Goal: Task Accomplishment & Management: Use online tool/utility

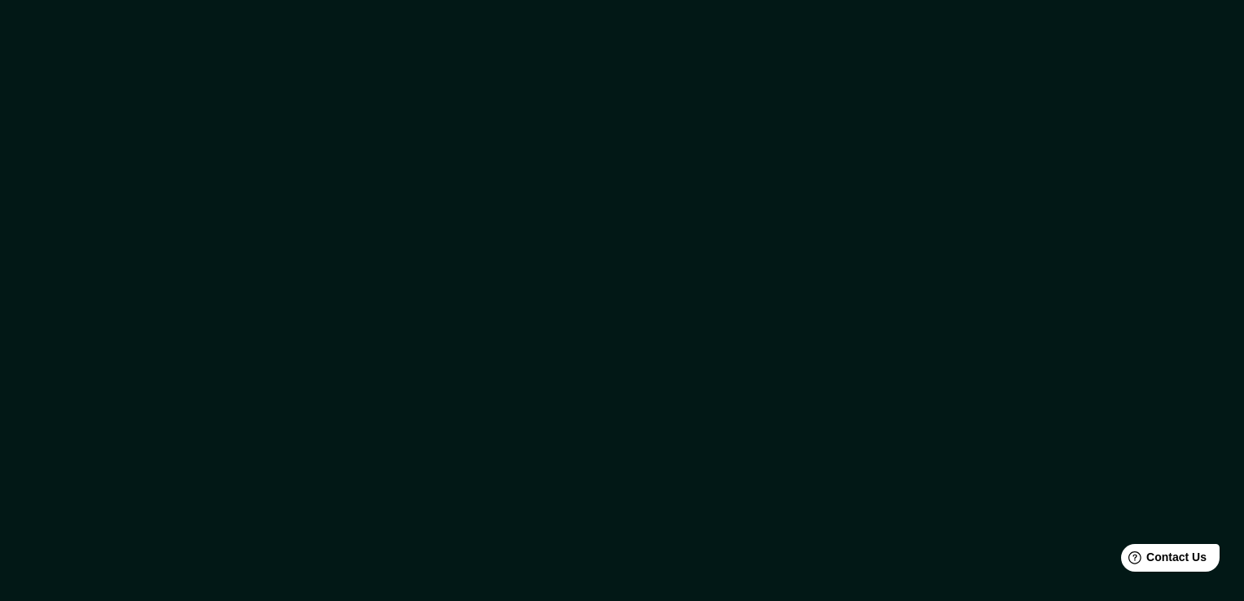
click at [630, 89] on div at bounding box center [622, 300] width 1244 height 601
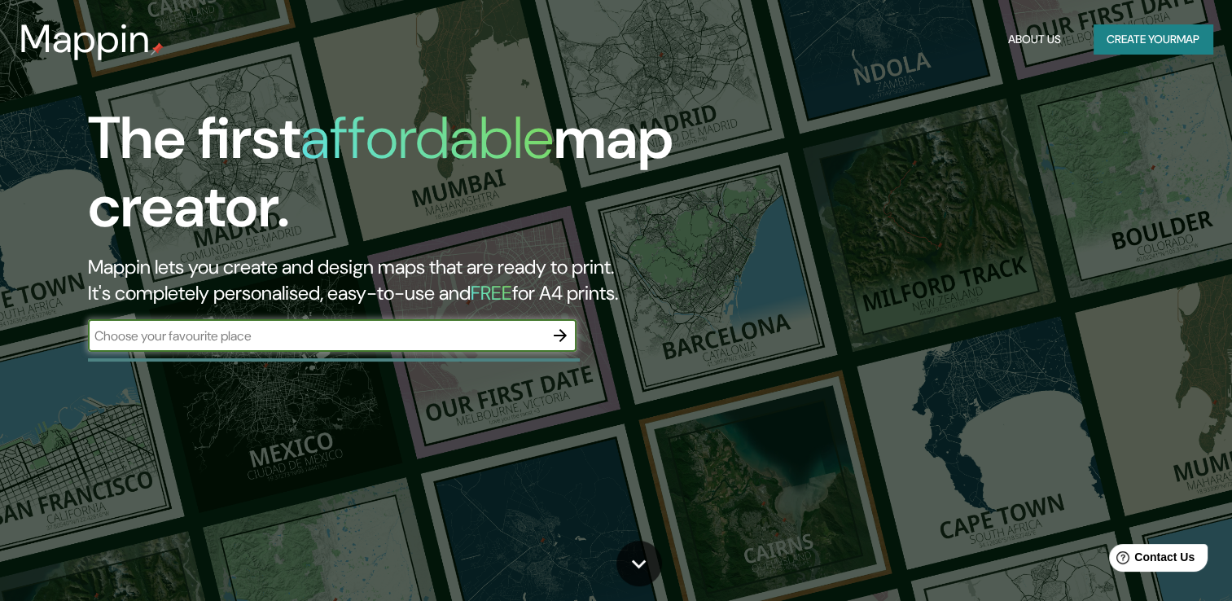
click at [265, 327] on input "text" at bounding box center [316, 336] width 456 height 19
type input "arica"
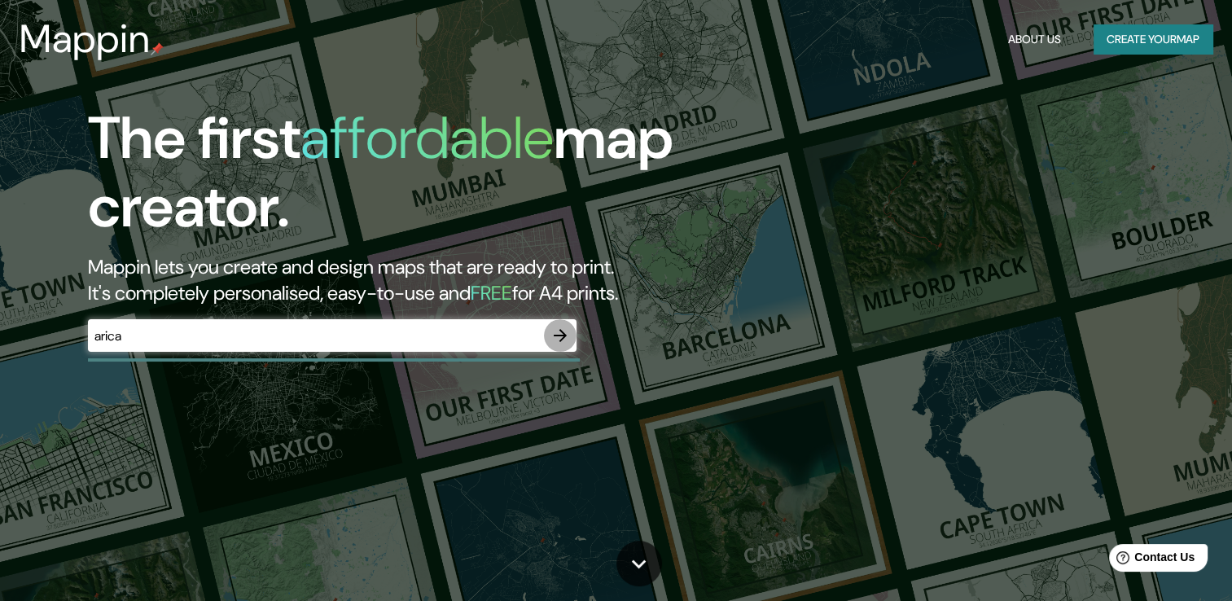
click at [554, 341] on icon "button" at bounding box center [561, 336] width 20 height 20
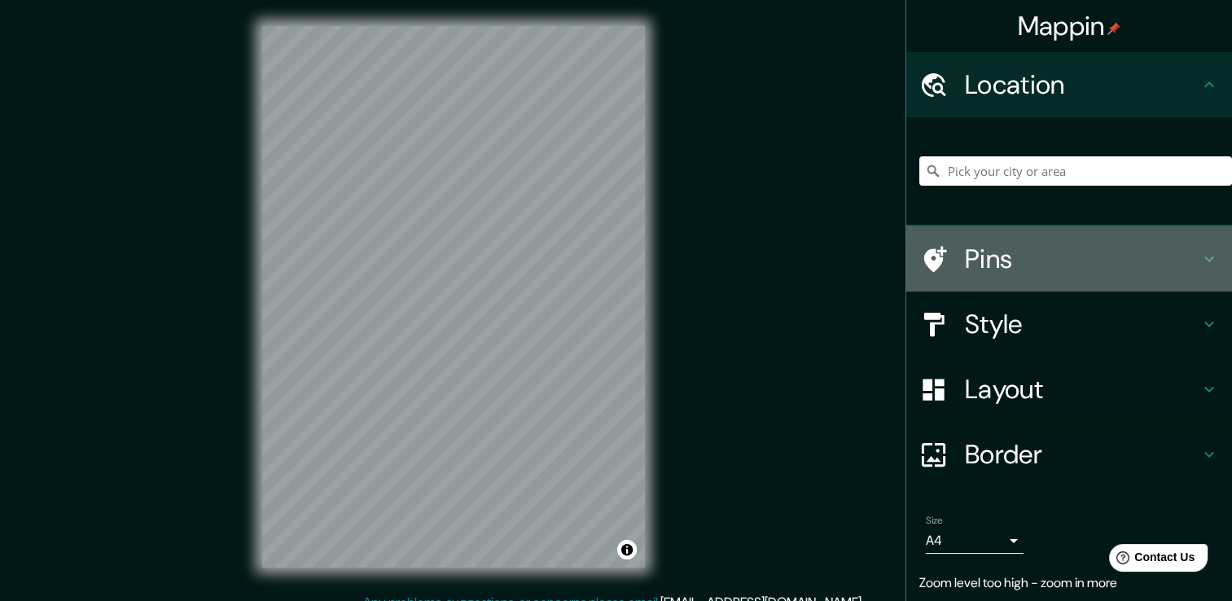
click at [999, 260] on h4 "Pins" at bounding box center [1082, 259] width 235 height 33
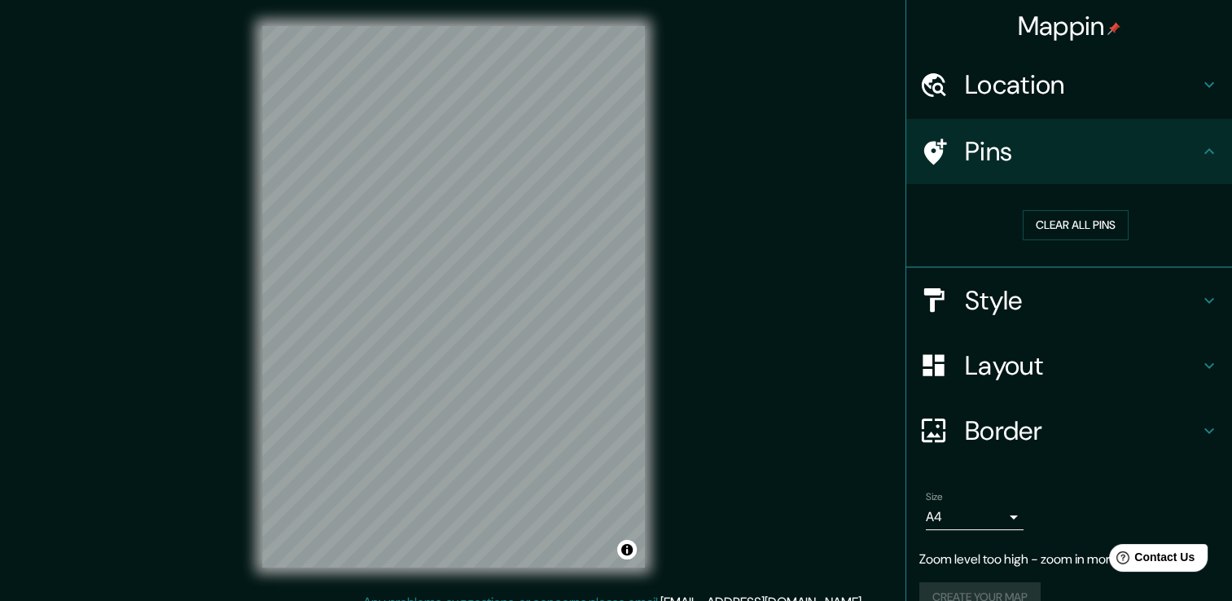
click at [1019, 73] on h4 "Location" at bounding box center [1082, 84] width 235 height 33
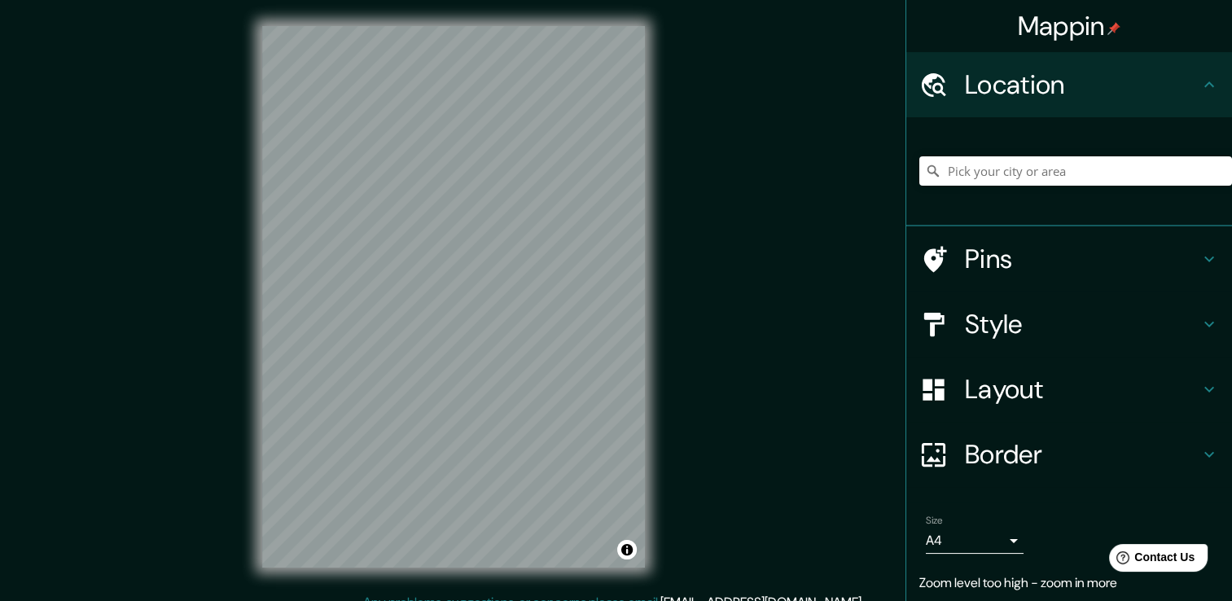
click at [1023, 259] on h4 "Pins" at bounding box center [1082, 259] width 235 height 33
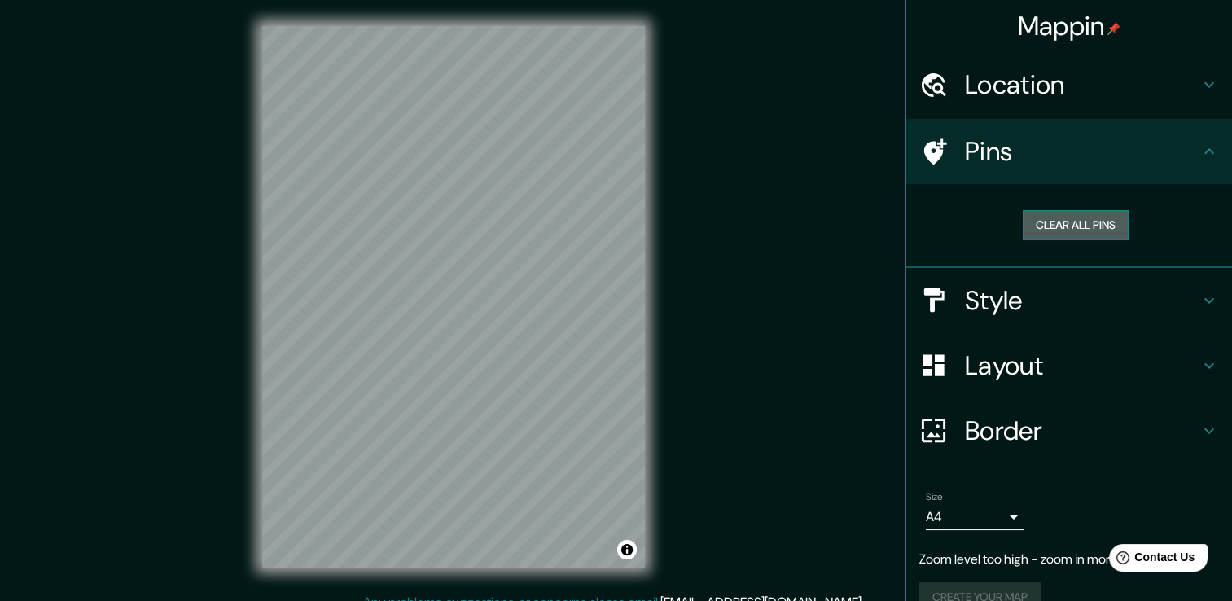
click at [1059, 230] on button "Clear all pins" at bounding box center [1076, 225] width 106 height 30
